Goal: Navigation & Orientation: Find specific page/section

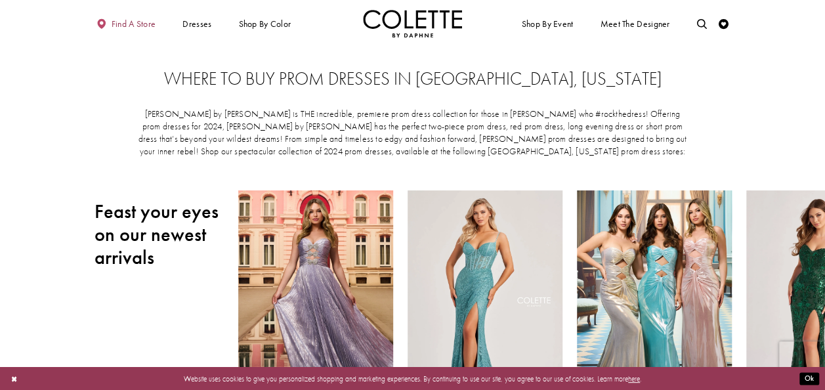
click at [133, 24] on span "Find a store" at bounding box center [134, 24] width 45 height 10
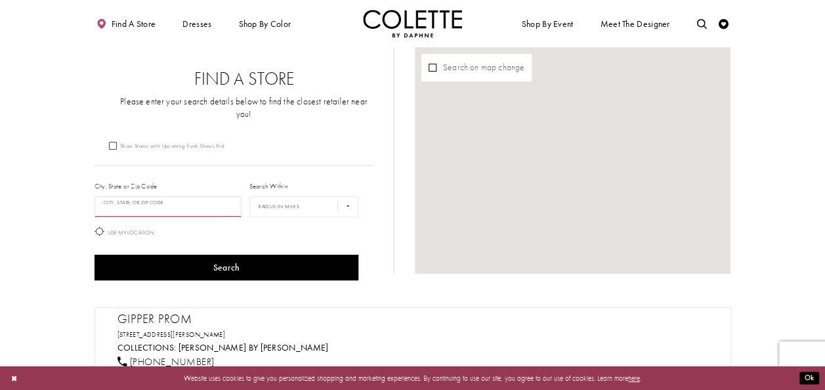
click at [205, 198] on input "City, State, or ZIP Code" at bounding box center [168, 206] width 148 height 21
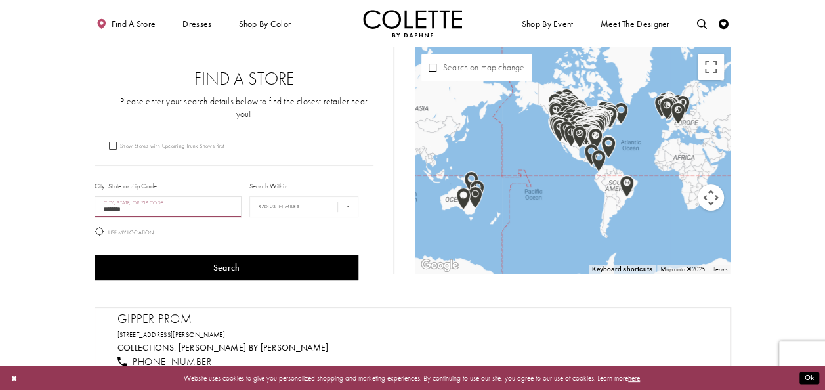
click at [94, 255] on button "Search" at bounding box center [226, 268] width 264 height 26
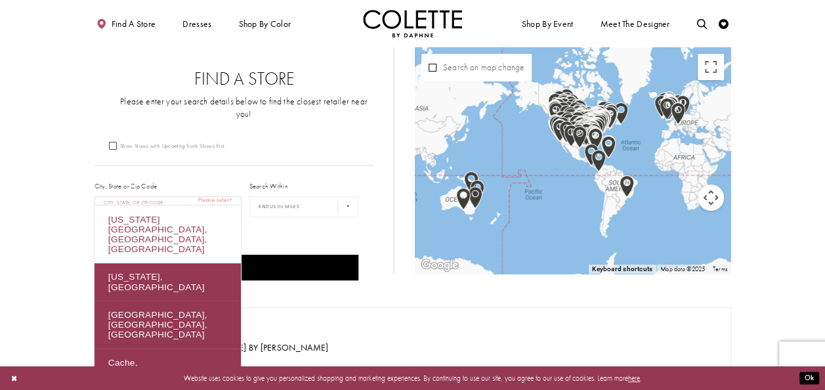
click at [188, 211] on div "[US_STATE][GEOGRAPHIC_DATA], [GEOGRAPHIC_DATA], [GEOGRAPHIC_DATA]" at bounding box center [167, 234] width 146 height 58
type input "**********"
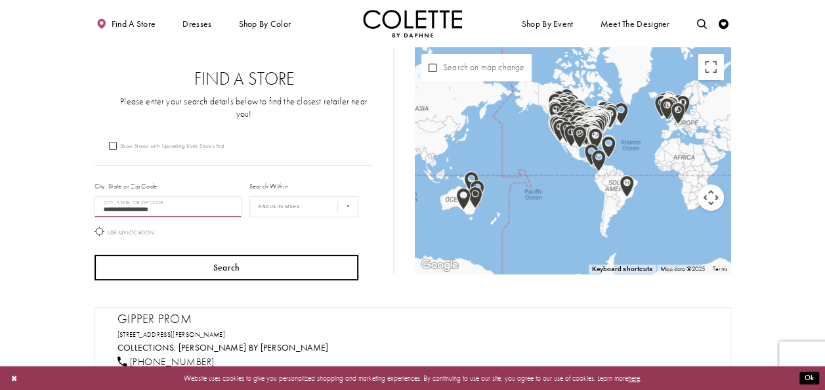
click at [313, 257] on button "Search" at bounding box center [226, 268] width 264 height 26
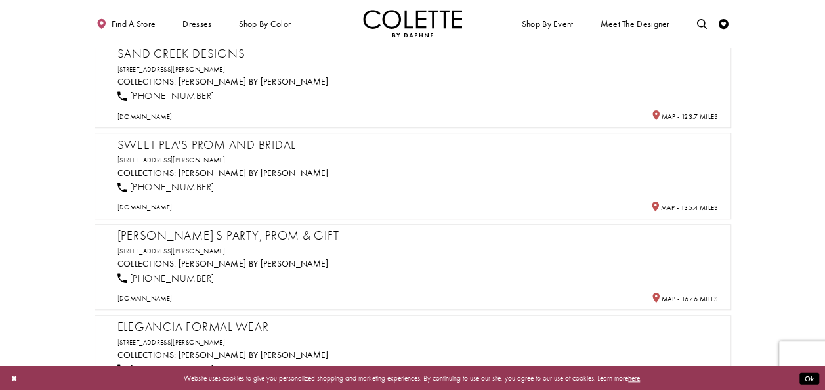
scroll to position [328, 0]
